Goal: Task Accomplishment & Management: Complete application form

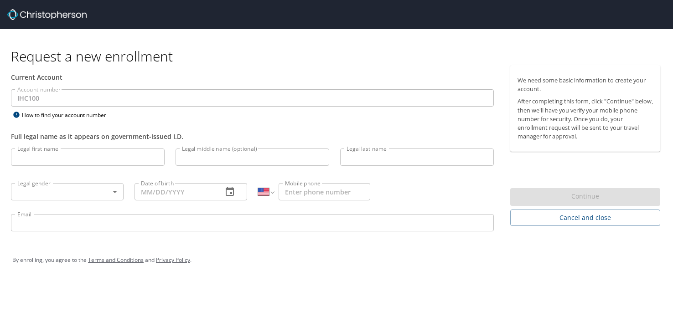
select select "US"
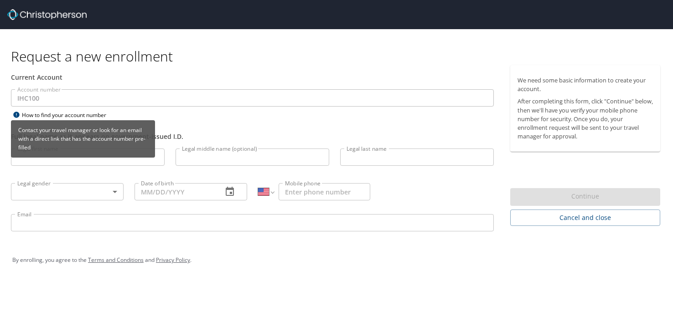
click at [36, 156] on div "Contact your travel manager or look for an email with a direct link that has th…" at bounding box center [83, 138] width 144 height 37
drag, startPoint x: 31, startPoint y: 159, endPoint x: 36, endPoint y: 162, distance: 6.1
click at [31, 159] on div "Contact your travel manager or look for an email with a direct link that has th…" at bounding box center [83, 142] width 144 height 44
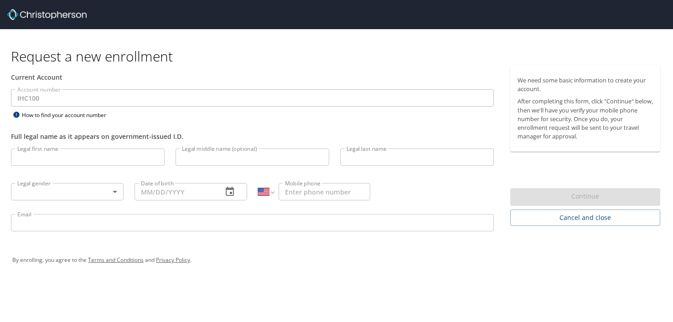
click at [110, 161] on input "Legal first name" at bounding box center [88, 157] width 154 height 17
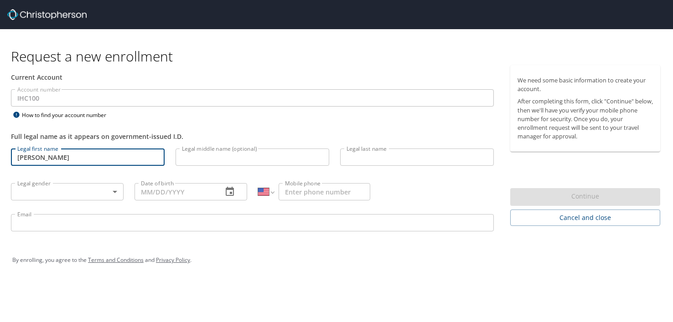
type input "[PERSON_NAME]"
click at [212, 161] on input "Legal middle name (optional)" at bounding box center [253, 157] width 154 height 17
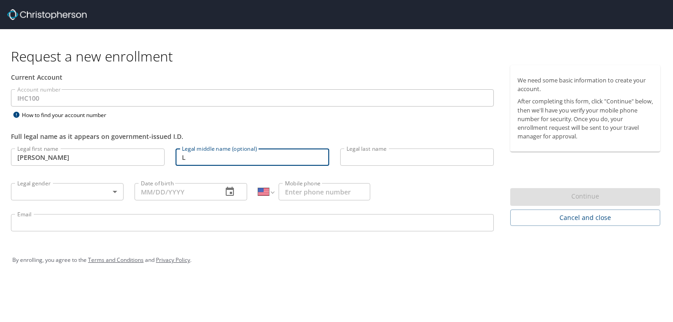
type input "L"
click at [368, 161] on input "Legal last name" at bounding box center [417, 157] width 154 height 17
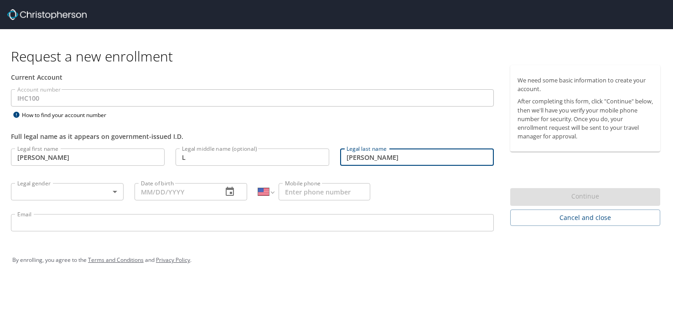
type input "[PERSON_NAME]"
click at [117, 191] on body "Request a new enrollment Current Account Account number IHC100 Account number H…" at bounding box center [336, 161] width 673 height 322
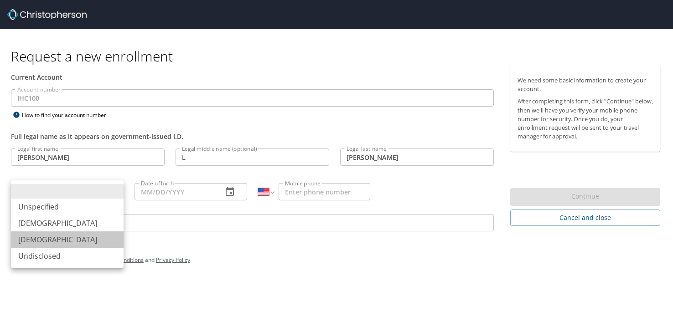
click at [51, 244] on li "[DEMOGRAPHIC_DATA]" at bounding box center [67, 240] width 113 height 16
type input "[DEMOGRAPHIC_DATA]"
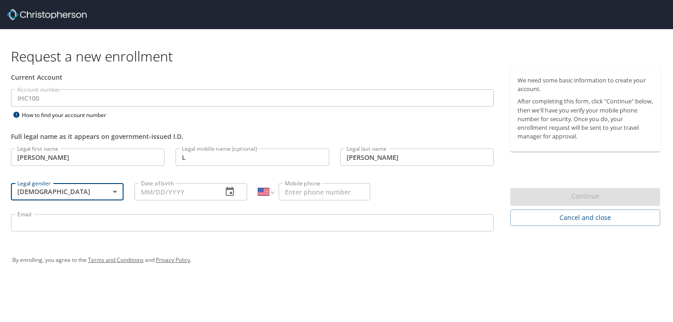
click at [153, 192] on input "Date of birth" at bounding box center [175, 191] width 81 height 17
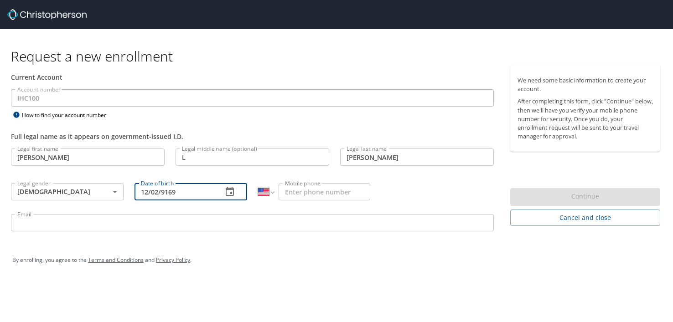
type input "12/02/9169"
click at [292, 189] on input "Mobile phone" at bounding box center [325, 191] width 92 height 17
